Goal: Transaction & Acquisition: Purchase product/service

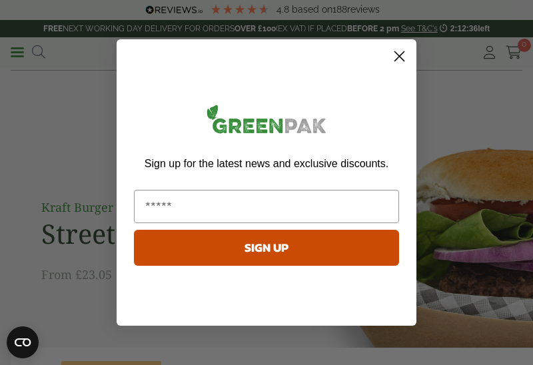
click at [399, 58] on circle "Close dialog" at bounding box center [400, 56] width 22 height 22
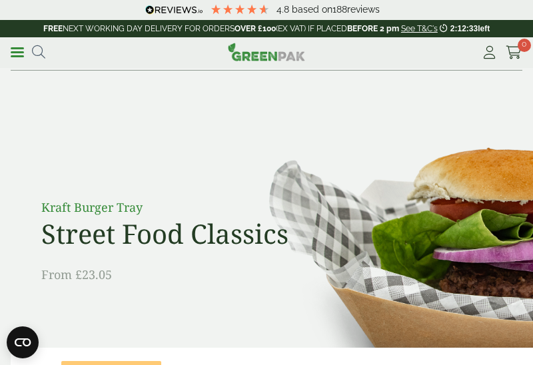
click at [15, 56] on link "Menu" at bounding box center [17, 51] width 13 height 13
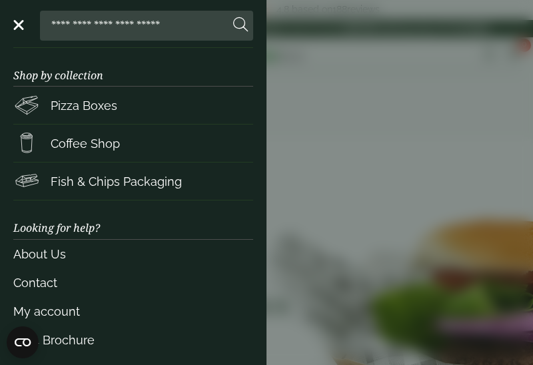
scroll to position [267, 0]
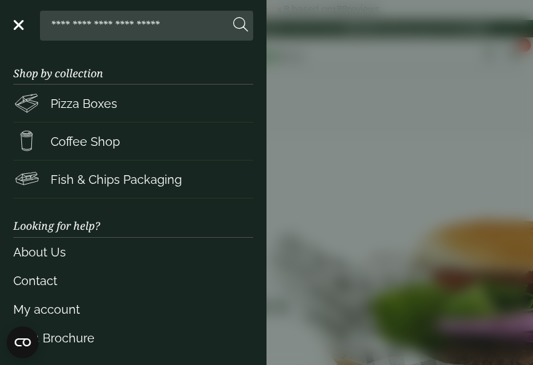
click at [45, 277] on link "Contact" at bounding box center [133, 281] width 240 height 29
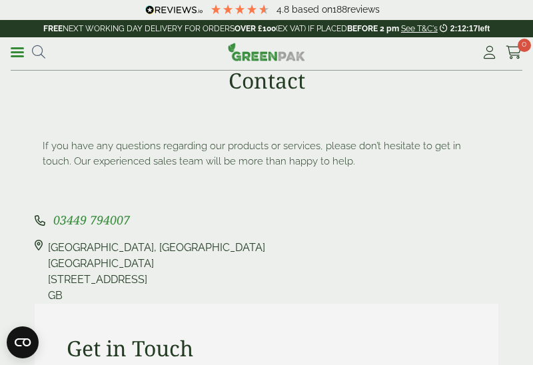
click at [20, 50] on link "Menu" at bounding box center [17, 51] width 13 height 13
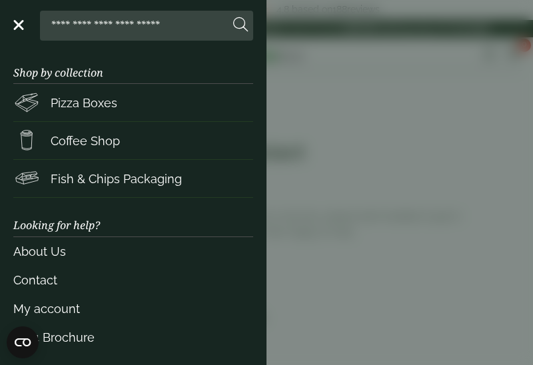
scroll to position [267, 0]
click at [61, 309] on link "My account" at bounding box center [133, 309] width 240 height 29
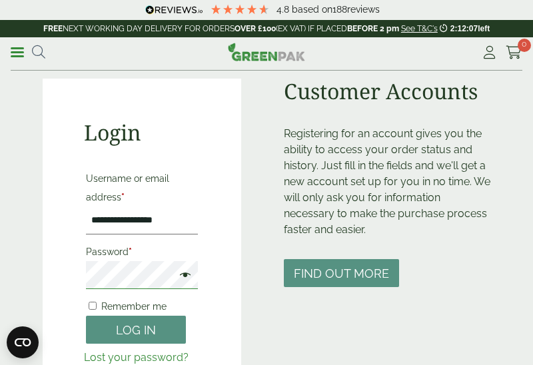
scroll to position [79, 0]
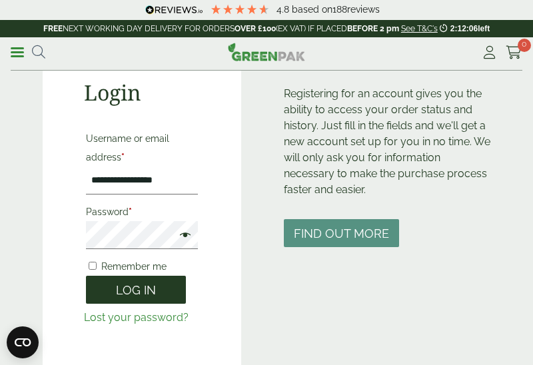
click at [151, 290] on button "Log in" at bounding box center [136, 290] width 100 height 29
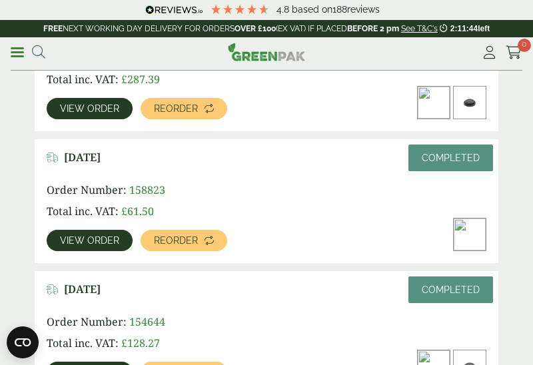
scroll to position [172, 0]
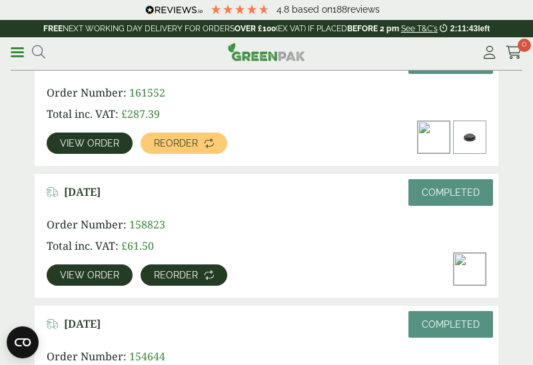
click at [185, 277] on span "Reorder" at bounding box center [176, 275] width 44 height 9
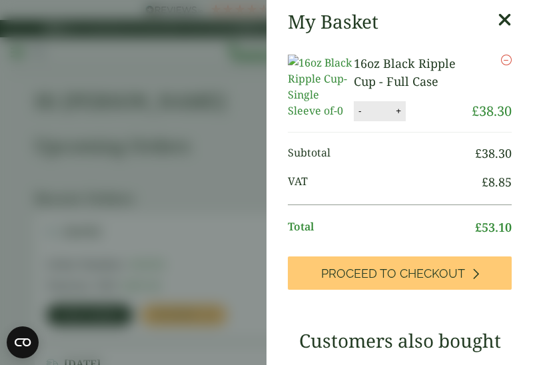
click at [502, 23] on icon at bounding box center [505, 20] width 14 height 19
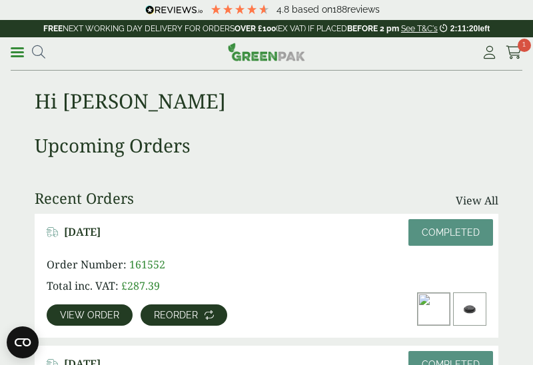
click at [191, 313] on span "Reorder" at bounding box center [176, 315] width 44 height 9
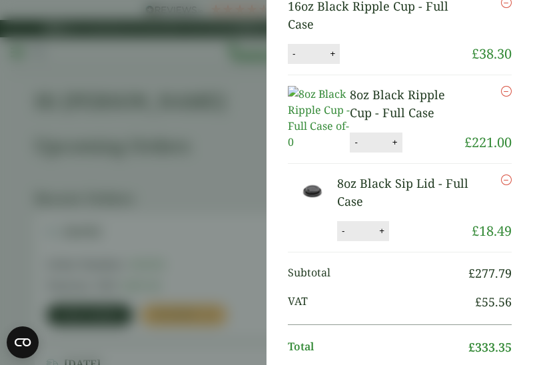
scroll to position [61, 0]
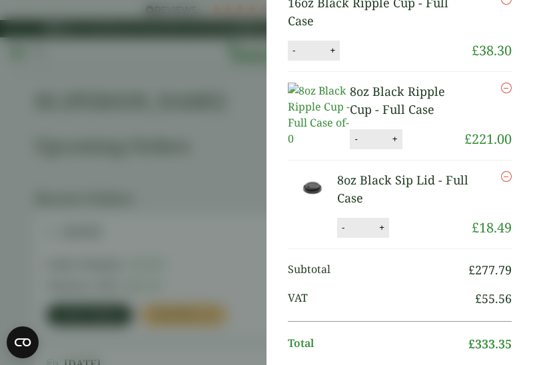
click at [233, 238] on aside "My Basket 16oz Black Ripple Cup - Full Case 16oz Black Ripple Cup - Full Case q…" at bounding box center [266, 182] width 533 height 365
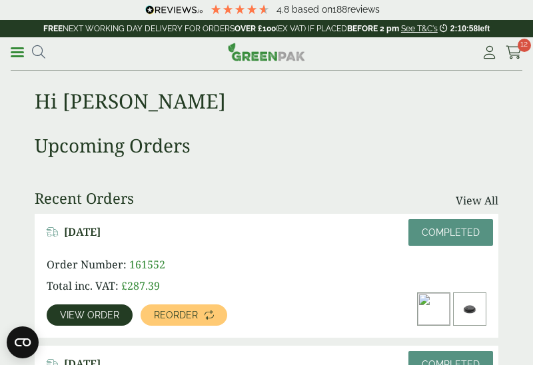
click at [17, 53] on span at bounding box center [17, 52] width 13 height 2
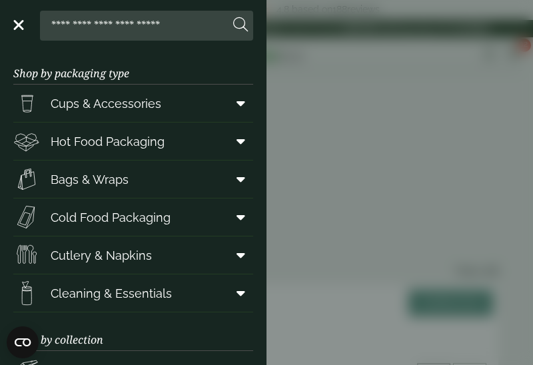
click at [101, 103] on span "Cups & Accessories" at bounding box center [106, 104] width 111 height 18
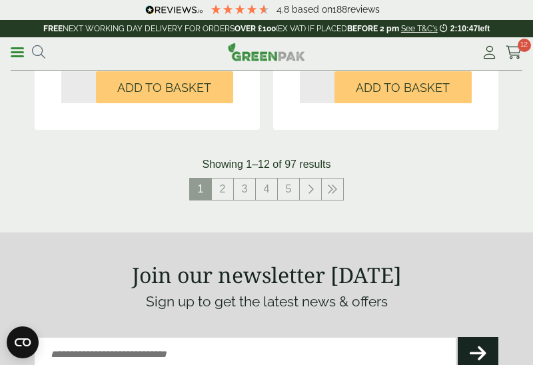
scroll to position [2651, 0]
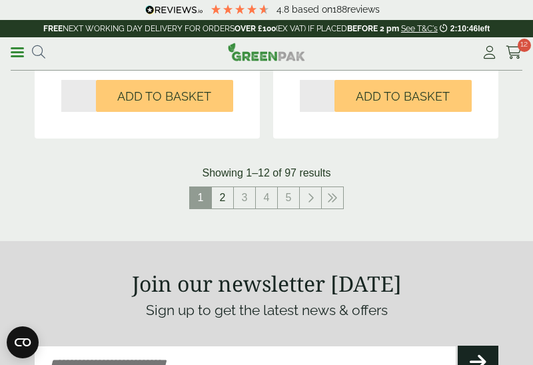
click at [227, 195] on link "2" at bounding box center [222, 197] width 21 height 21
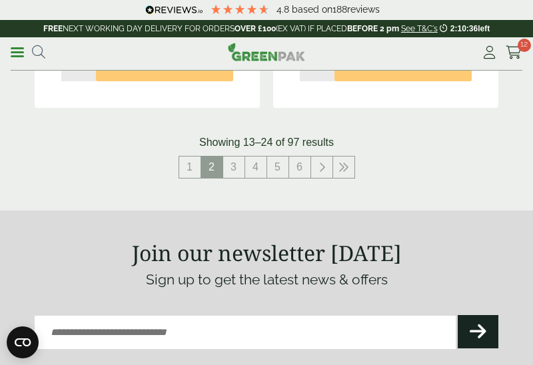
scroll to position [2679, 0]
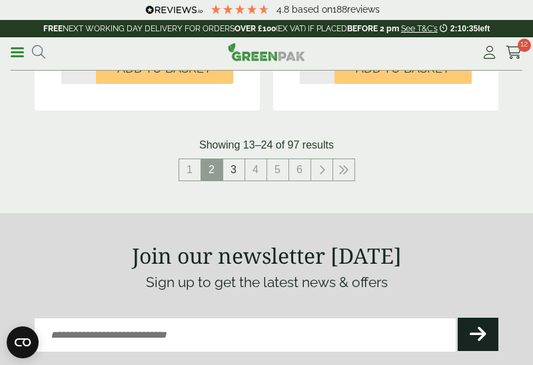
click at [234, 166] on link "3" at bounding box center [233, 169] width 21 height 21
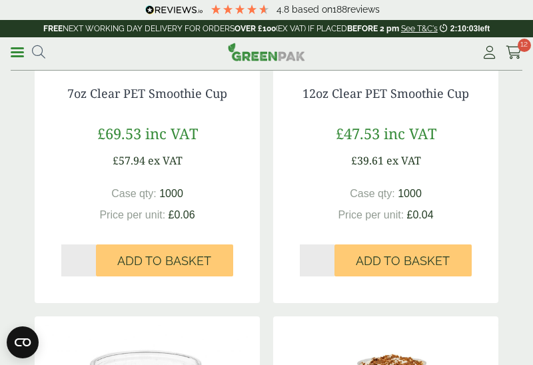
scroll to position [2040, 0]
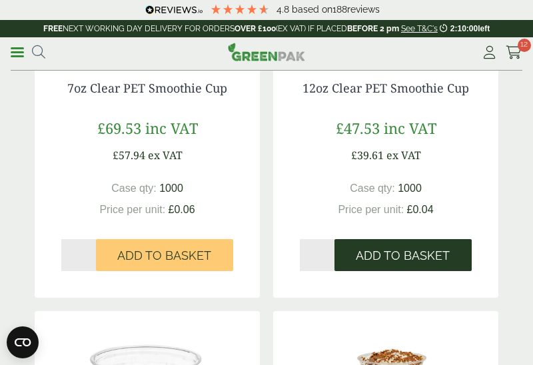
click at [414, 250] on span "Add to Basket" at bounding box center [403, 256] width 94 height 15
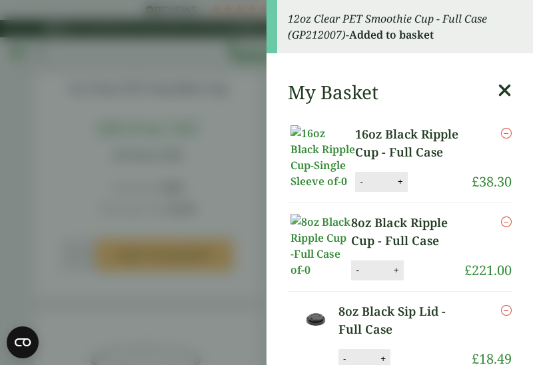
click at [504, 86] on icon at bounding box center [505, 90] width 14 height 19
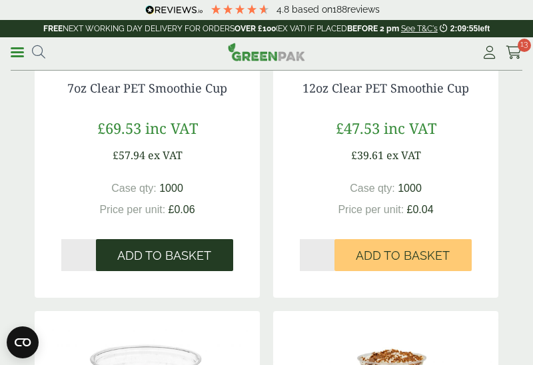
click at [179, 255] on span "Add to Basket" at bounding box center [164, 256] width 94 height 15
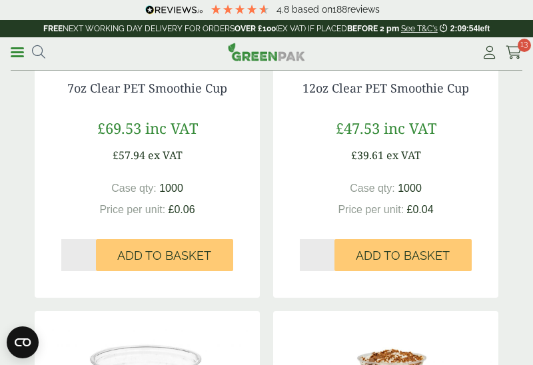
scroll to position [2025, 0]
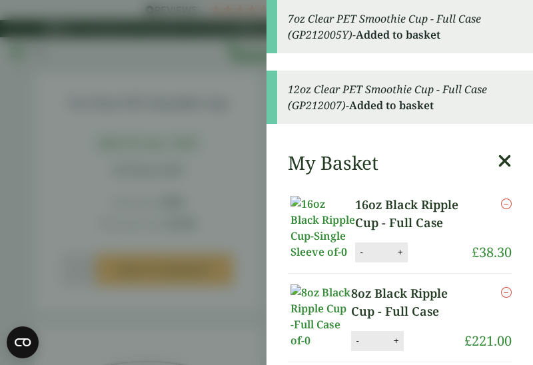
click at [501, 161] on icon at bounding box center [505, 161] width 14 height 19
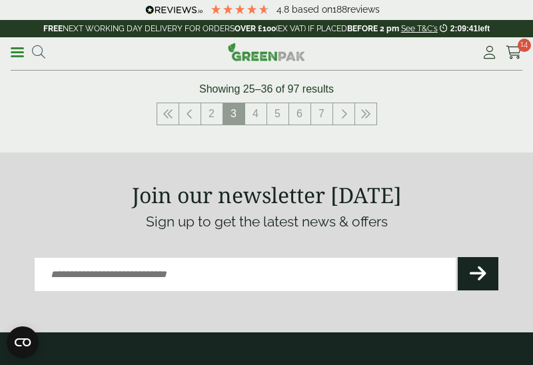
scroll to position [2703, 0]
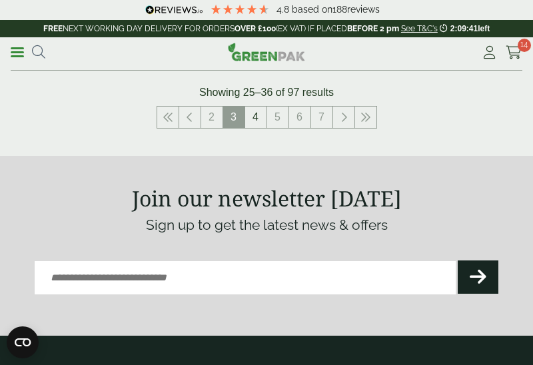
click at [254, 117] on link "4" at bounding box center [255, 117] width 21 height 21
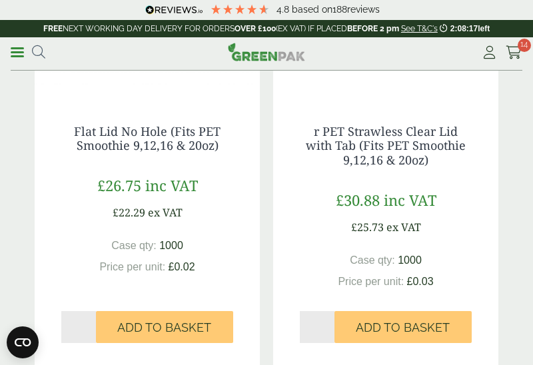
scroll to position [1160, 0]
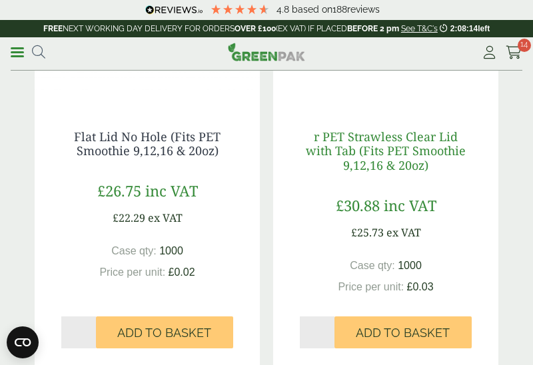
click at [379, 156] on link "r PET Strawless Clear Lid with Tab (Fits PET Smoothie 9,12,16 & 20oz)" at bounding box center [386, 151] width 160 height 45
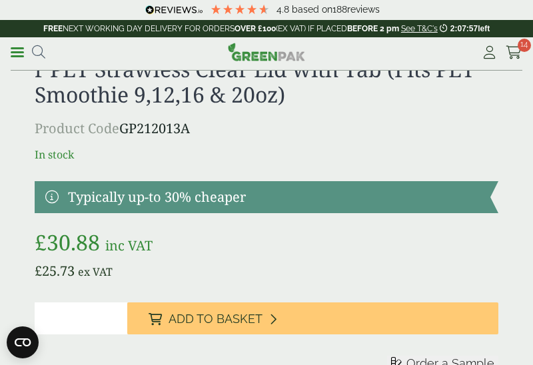
scroll to position [399, 0]
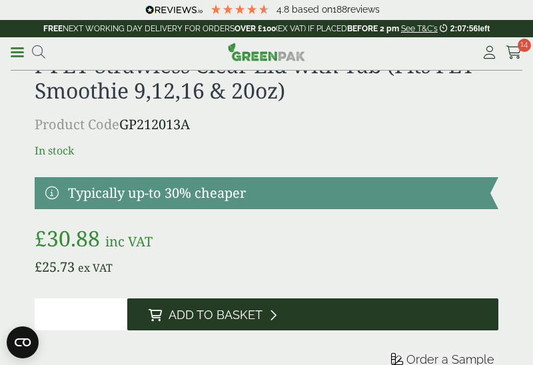
click at [257, 317] on span "Add to Basket" at bounding box center [216, 315] width 94 height 15
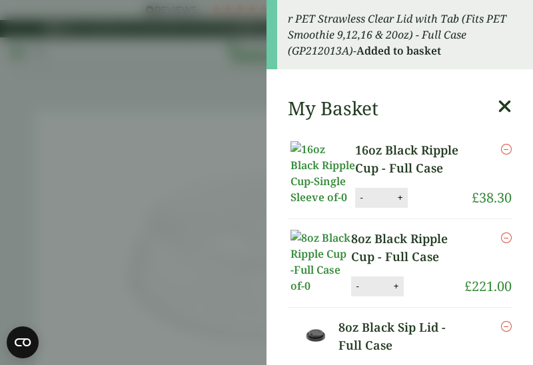
scroll to position [0, 0]
click at [506, 105] on icon at bounding box center [505, 106] width 14 height 19
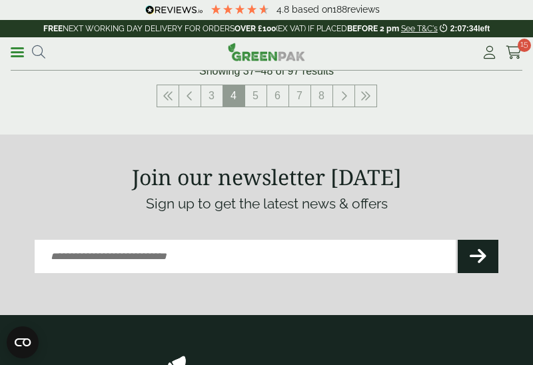
scroll to position [2727, 0]
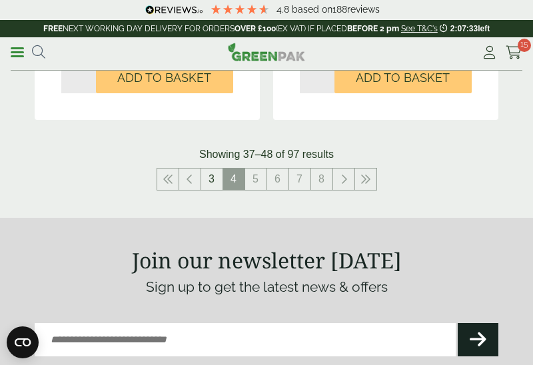
click at [209, 175] on link "3" at bounding box center [211, 179] width 21 height 21
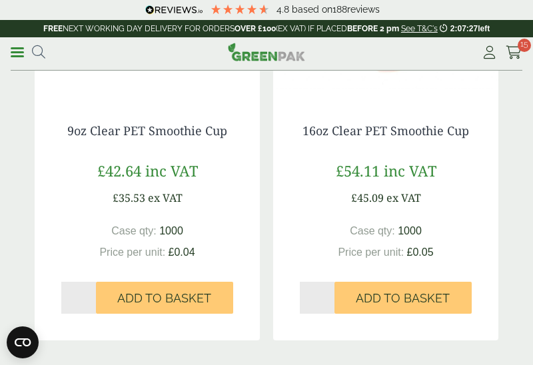
scroll to position [2455, 0]
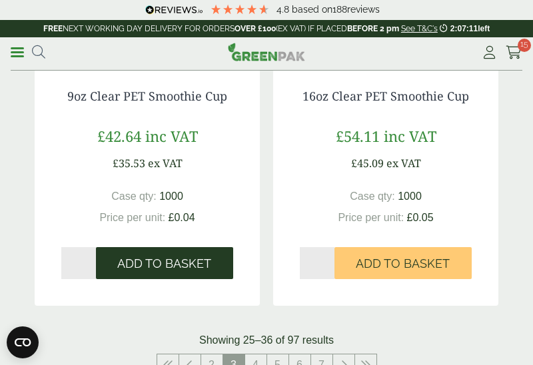
click at [193, 259] on span "Add to Basket" at bounding box center [164, 264] width 94 height 15
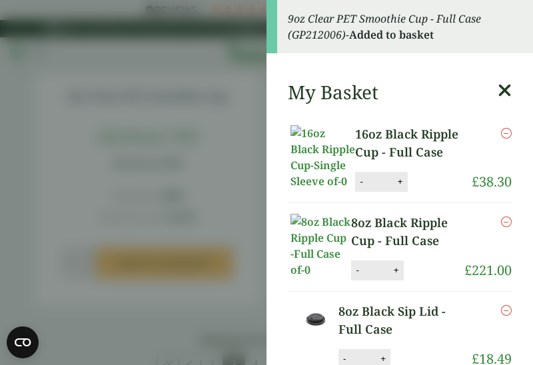
click at [221, 201] on aside "9oz Clear PET Smoothie Cup - Full Case (GP212006) - Added to basket My Basket 1…" at bounding box center [266, 182] width 533 height 365
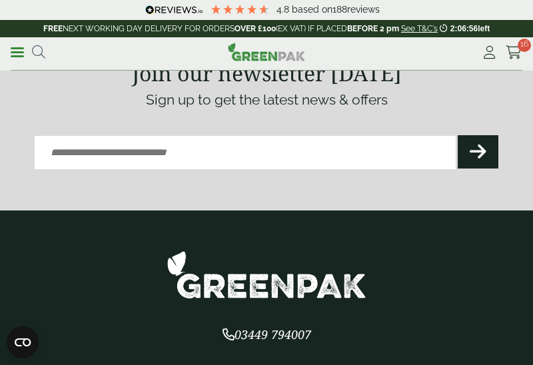
scroll to position [2835, 0]
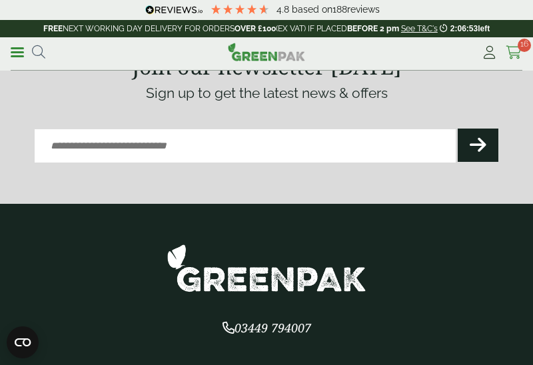
click at [516, 51] on icon at bounding box center [514, 52] width 17 height 13
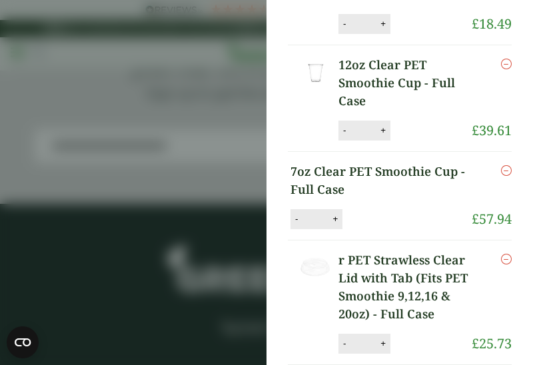
scroll to position [267, 0]
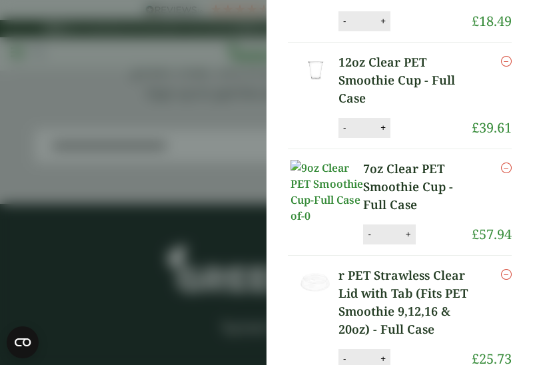
click at [507, 167] on icon "Remove this item" at bounding box center [506, 168] width 11 height 11
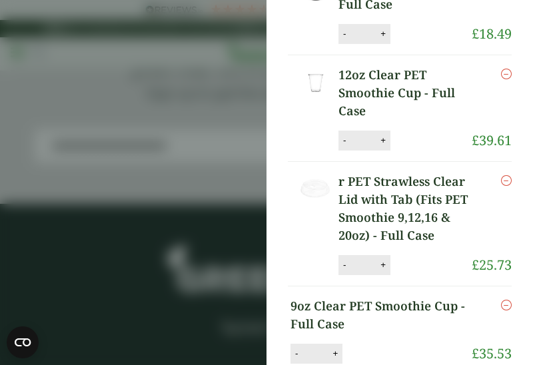
scroll to position [491, 0]
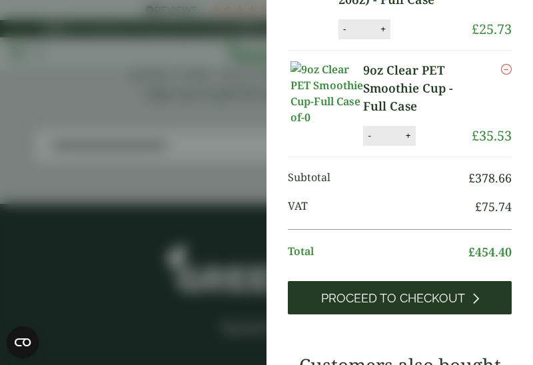
click at [423, 303] on span "Proceed to Checkout" at bounding box center [393, 298] width 144 height 15
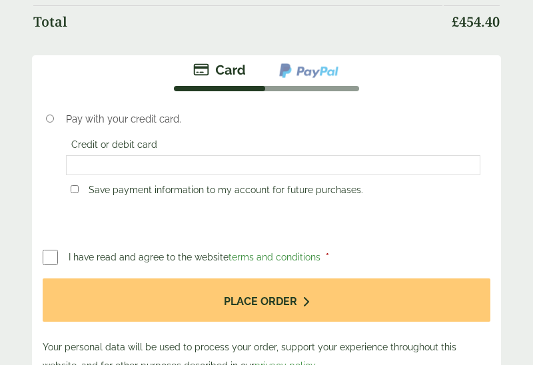
scroll to position [1420, 0]
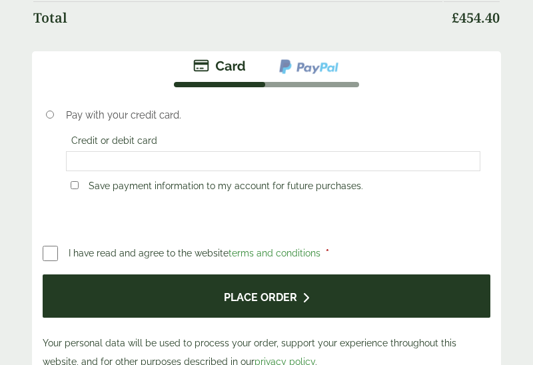
click at [193, 299] on button "Place order" at bounding box center [267, 296] width 448 height 43
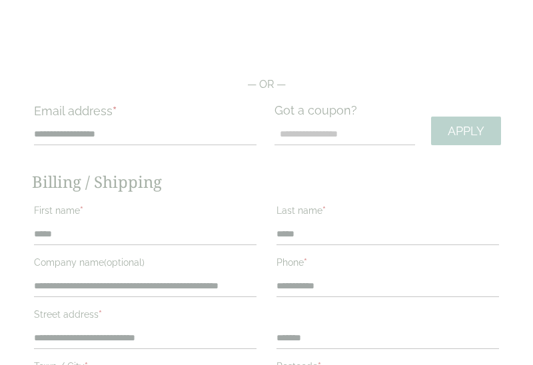
scroll to position [114, 0]
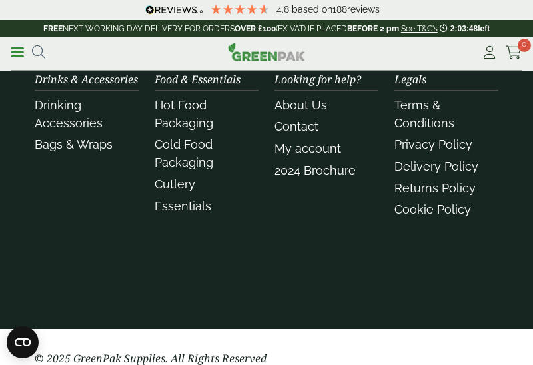
scroll to position [1256, 0]
